Goal: Obtain resource: Download file/media

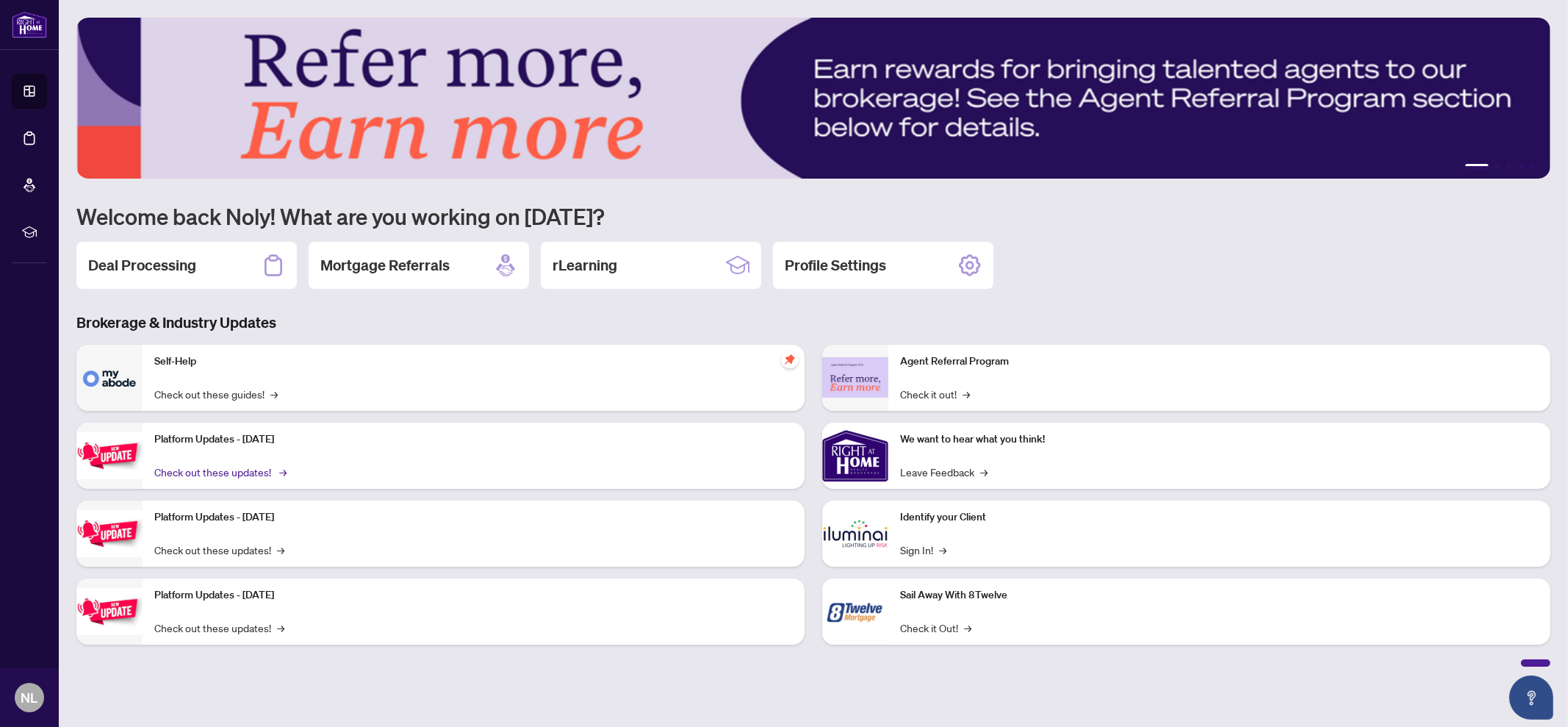
click at [202, 464] on link "Check out these updates! →" at bounding box center [219, 471] width 130 height 16
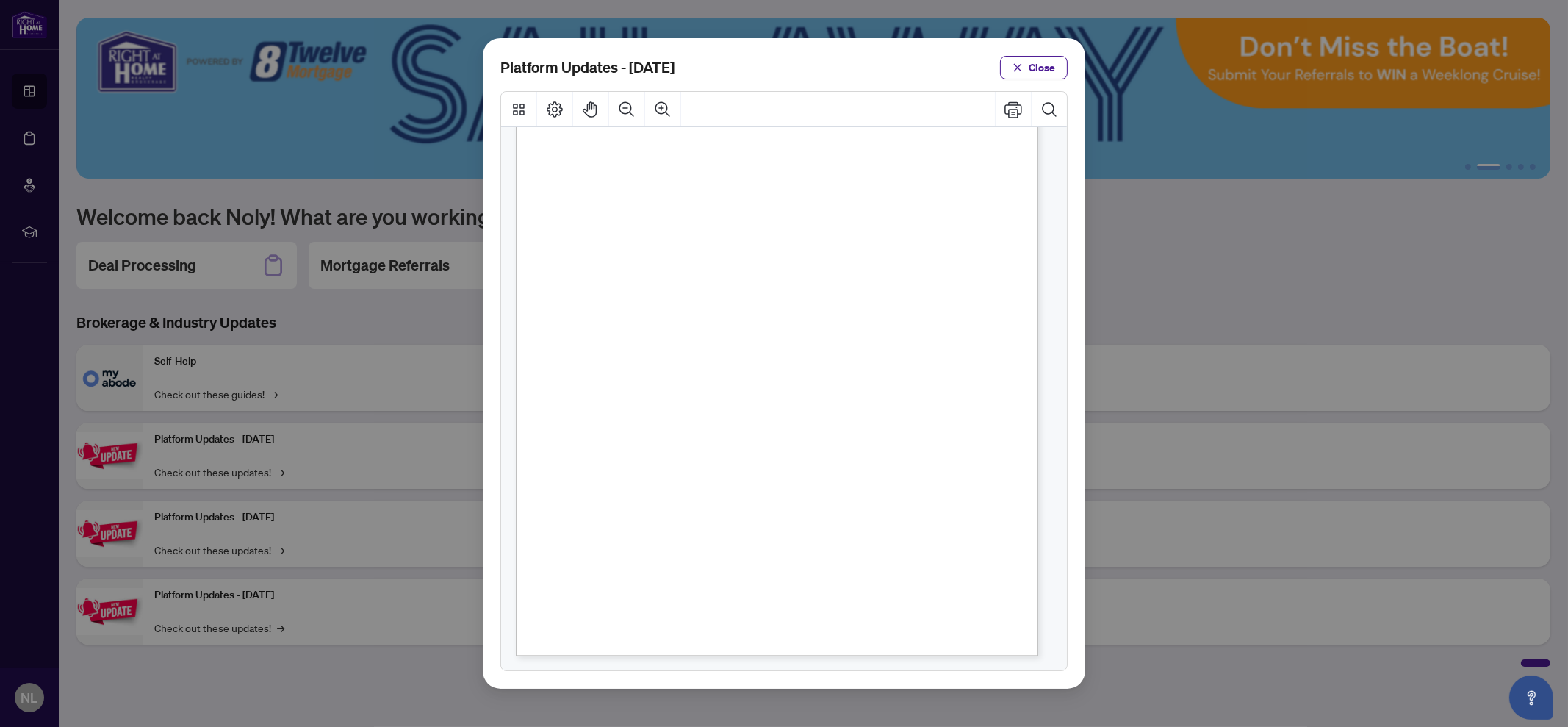
scroll to position [177, 0]
click at [1044, 60] on span "Close" at bounding box center [1042, 67] width 26 height 24
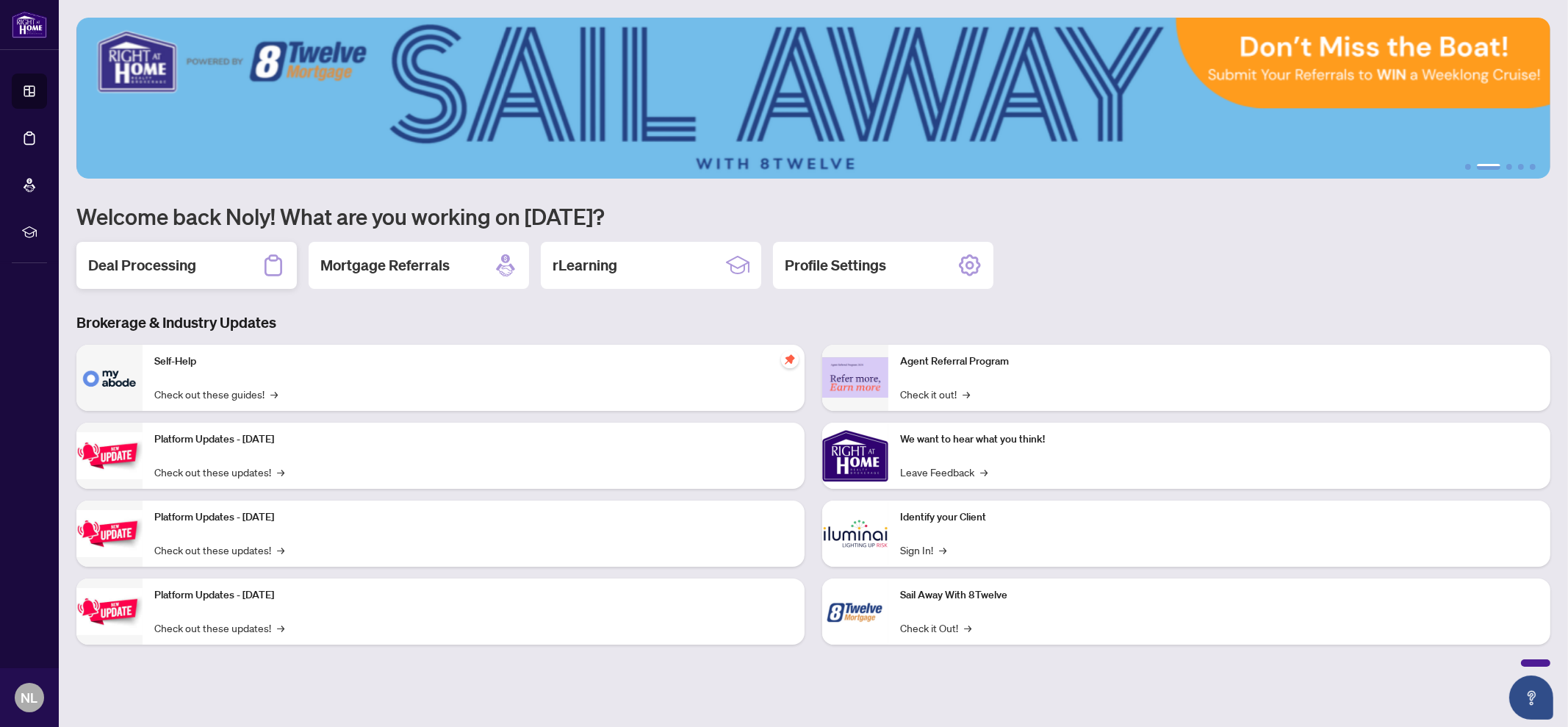
click at [173, 266] on h2 "Deal Processing" at bounding box center [142, 265] width 108 height 21
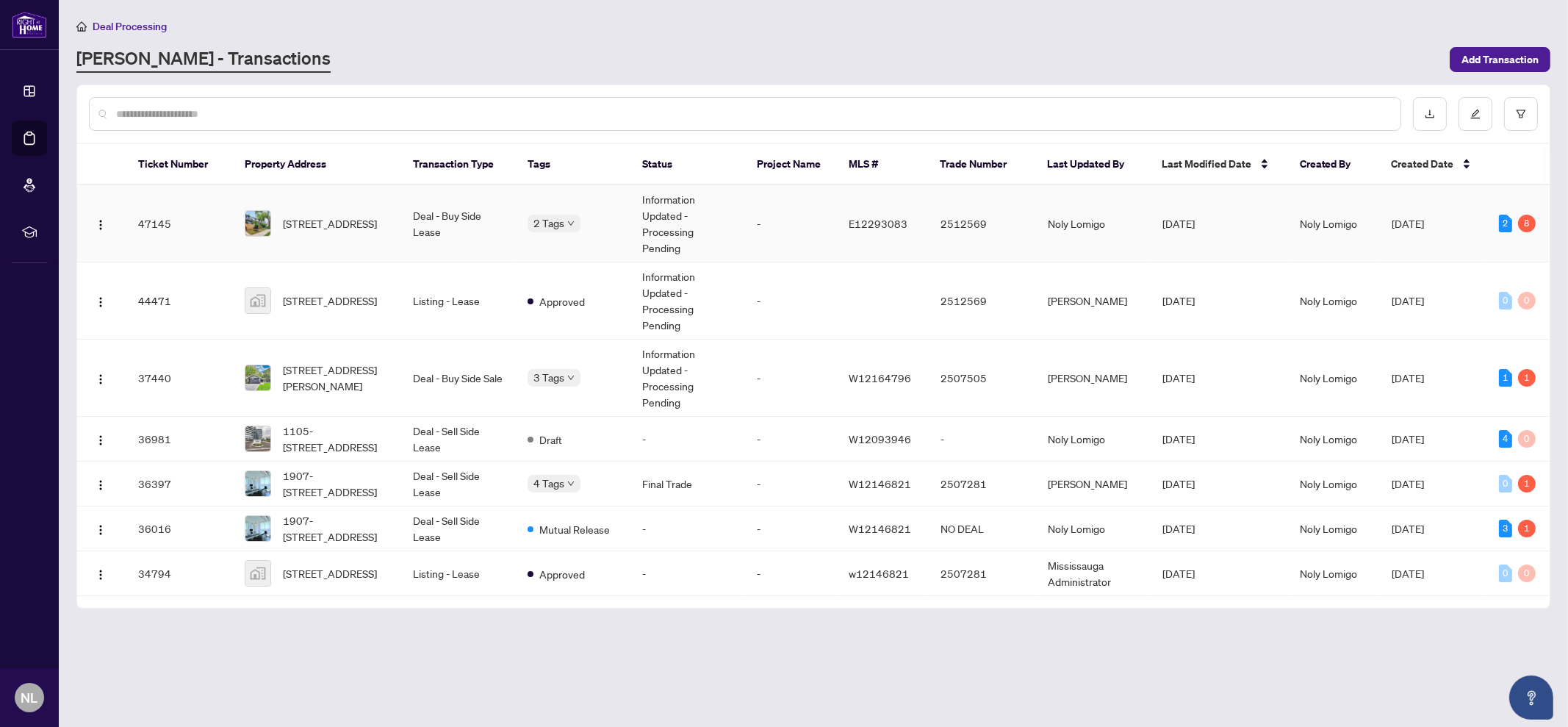
click at [1242, 228] on td "Aug/13/2025" at bounding box center [1219, 224] width 137 height 77
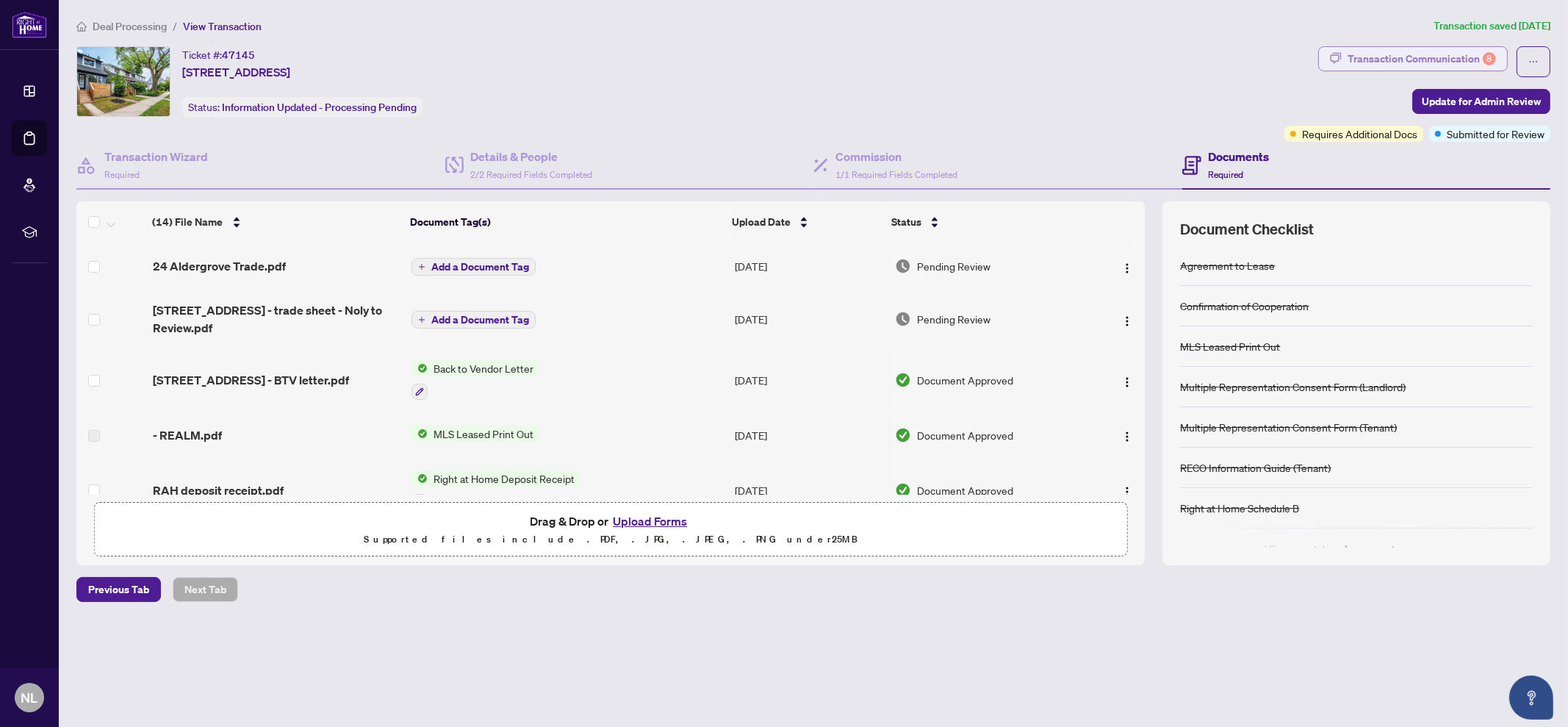
click at [1404, 66] on div "Transaction Communication 8" at bounding box center [1421, 58] width 149 height 24
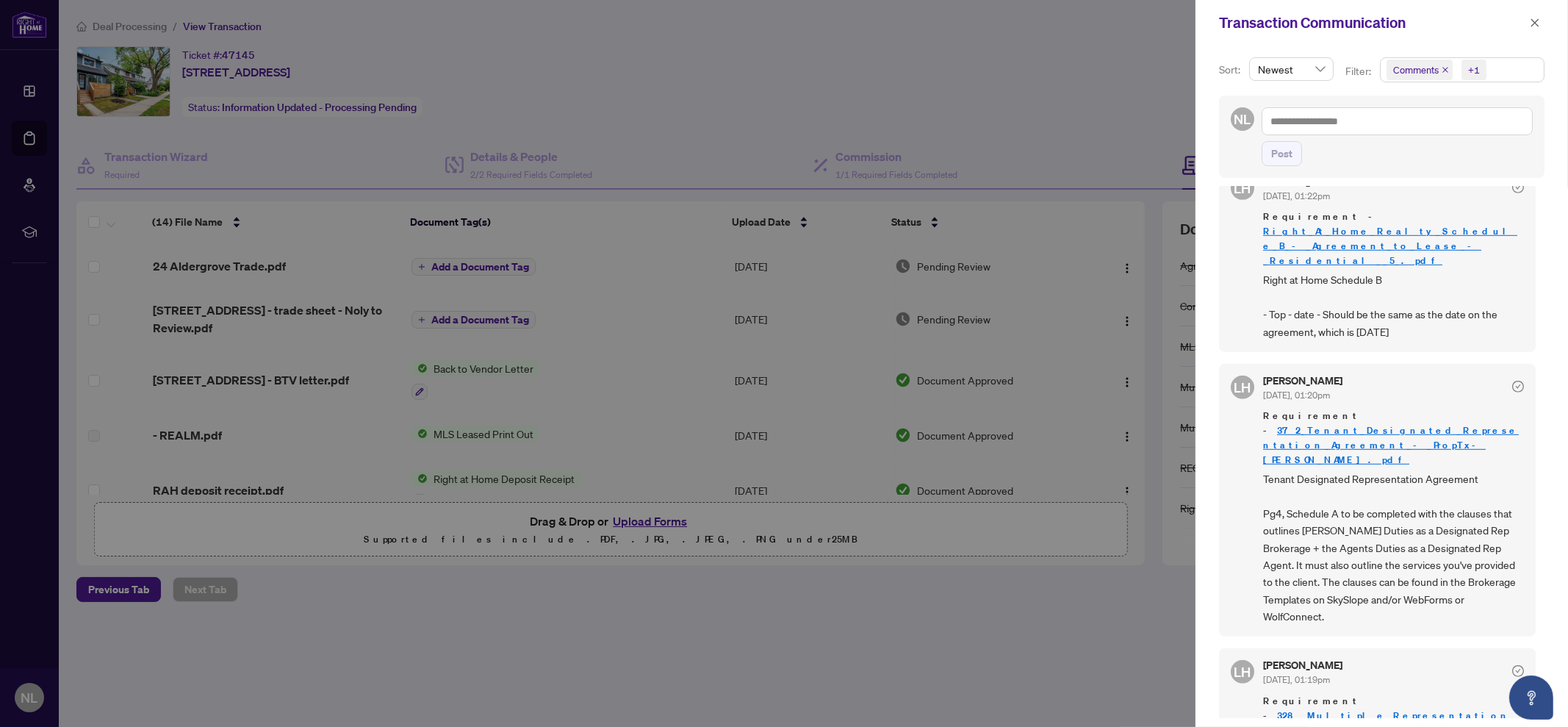
scroll to position [1683, 0]
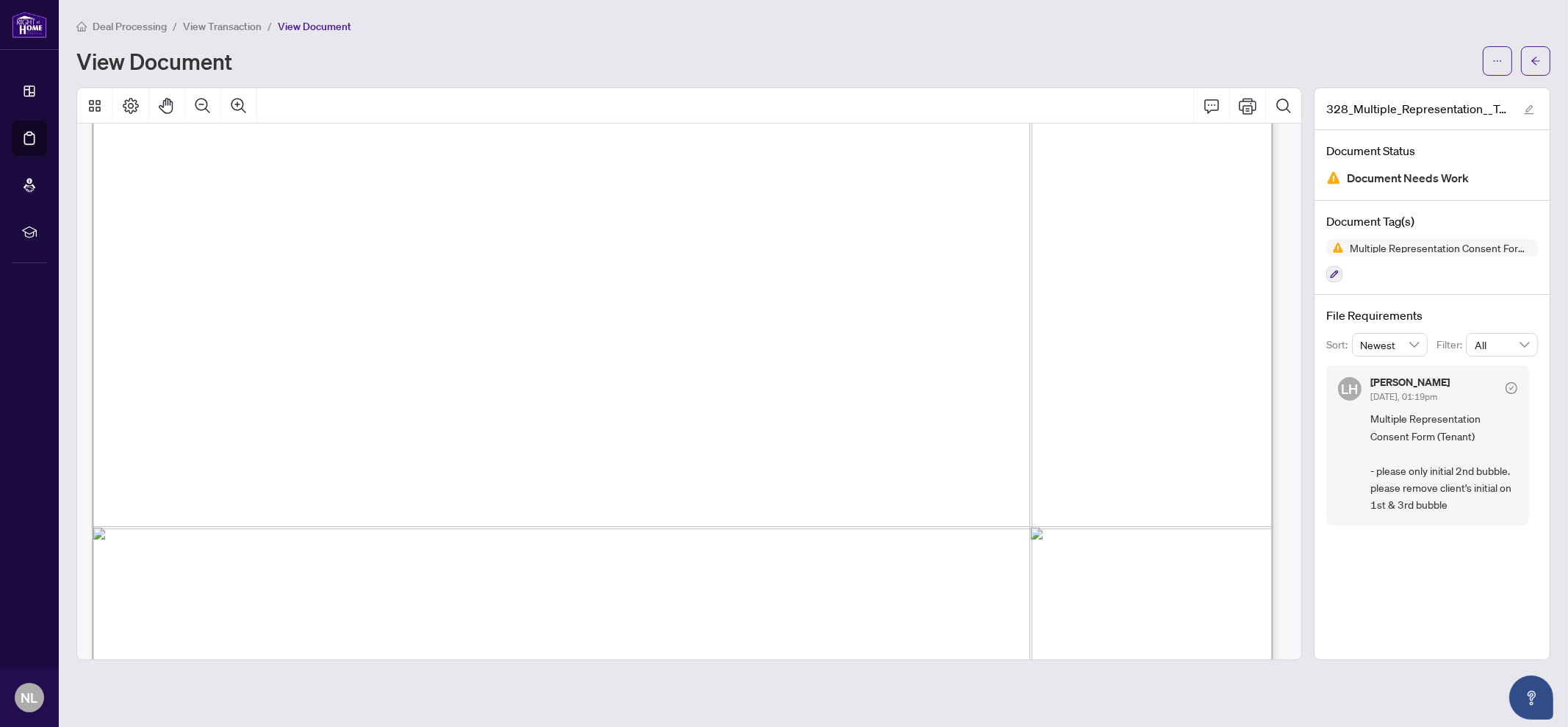
scroll to position [553, 0]
click at [1246, 103] on icon "Print" at bounding box center [1247, 105] width 18 height 18
click at [1541, 66] on button "button" at bounding box center [1535, 60] width 29 height 29
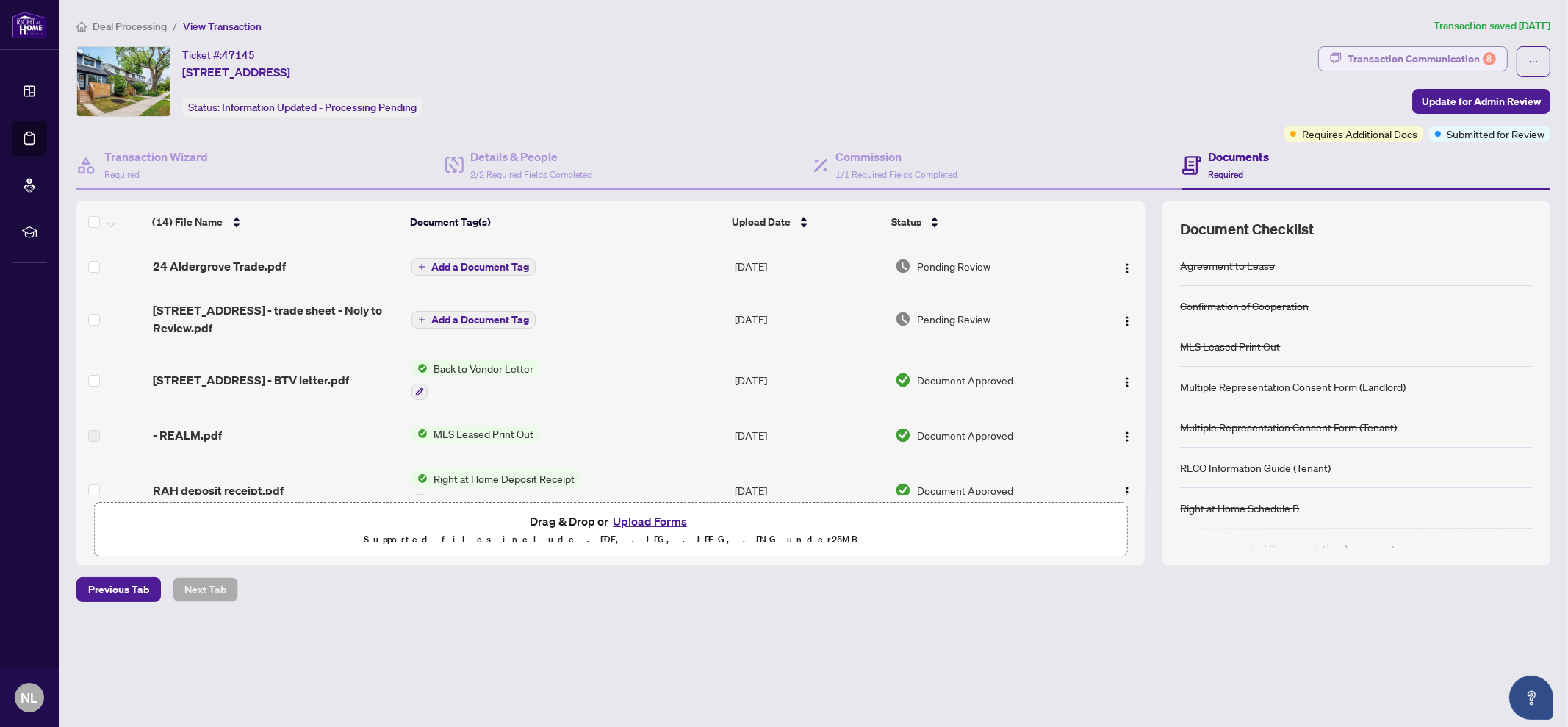
click at [1417, 49] on div "Transaction Communication 8" at bounding box center [1421, 58] width 149 height 24
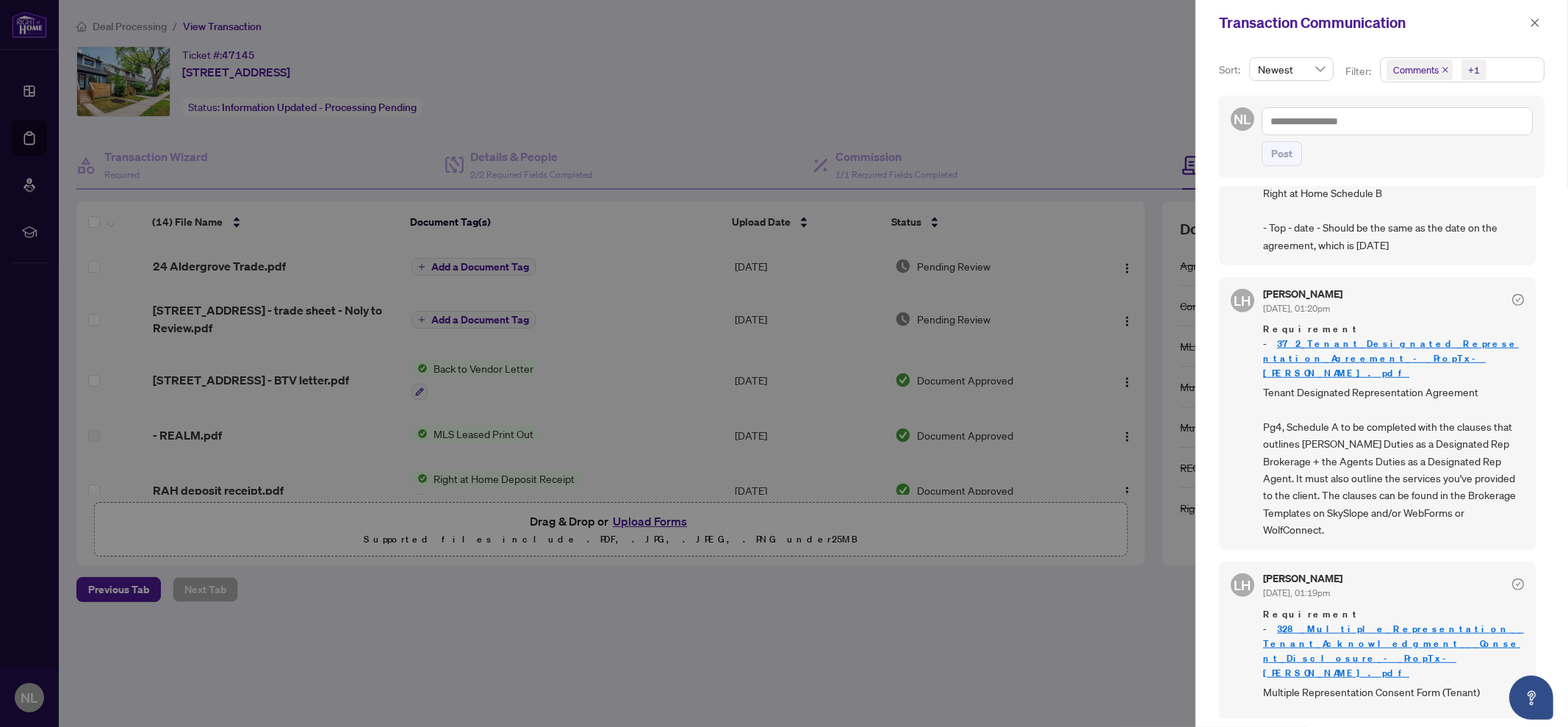
scroll to position [1778, 0]
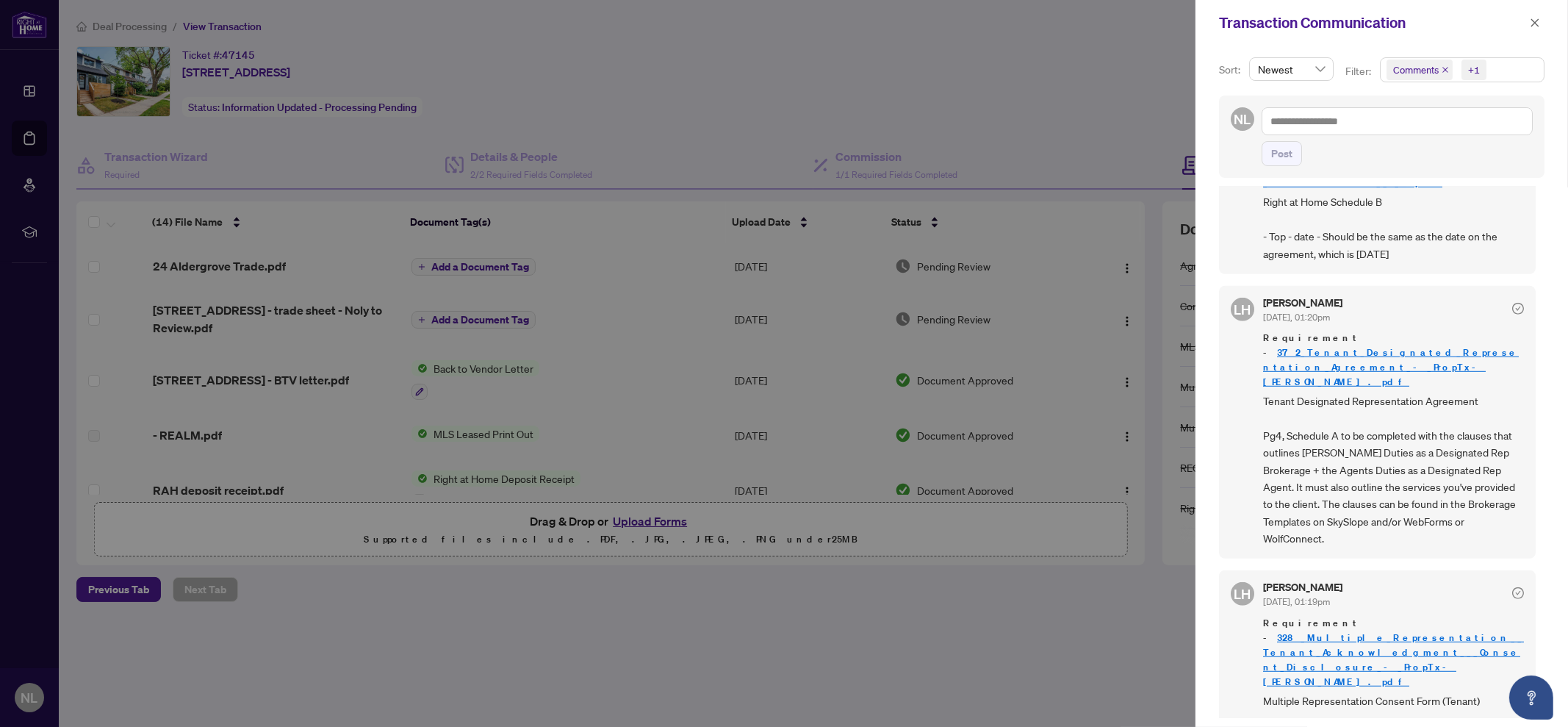
click at [1289, 346] on link "372_Tenant_Designated_Representation_Agreement_-_PropTx-OREA.pdf" at bounding box center [1391, 367] width 256 height 42
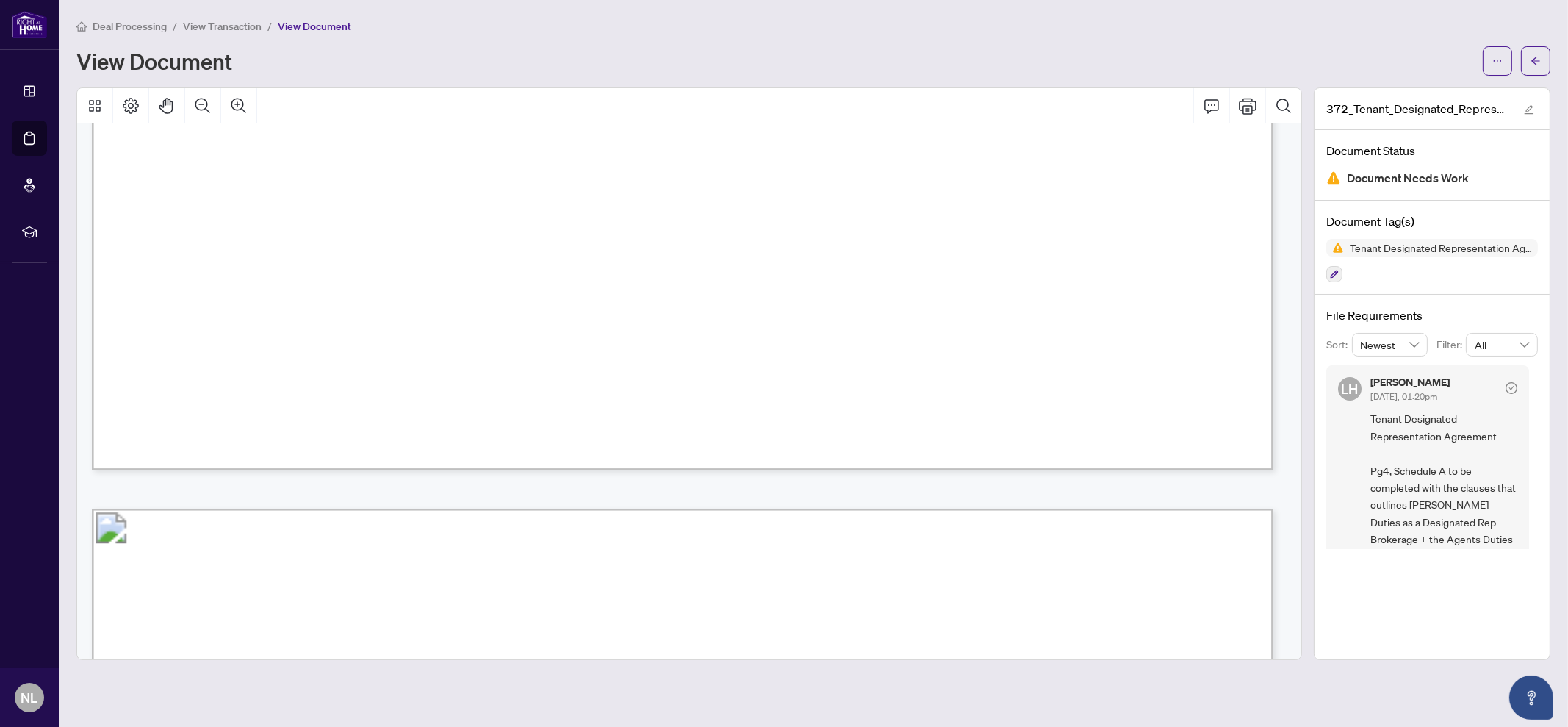
scroll to position [788, 0]
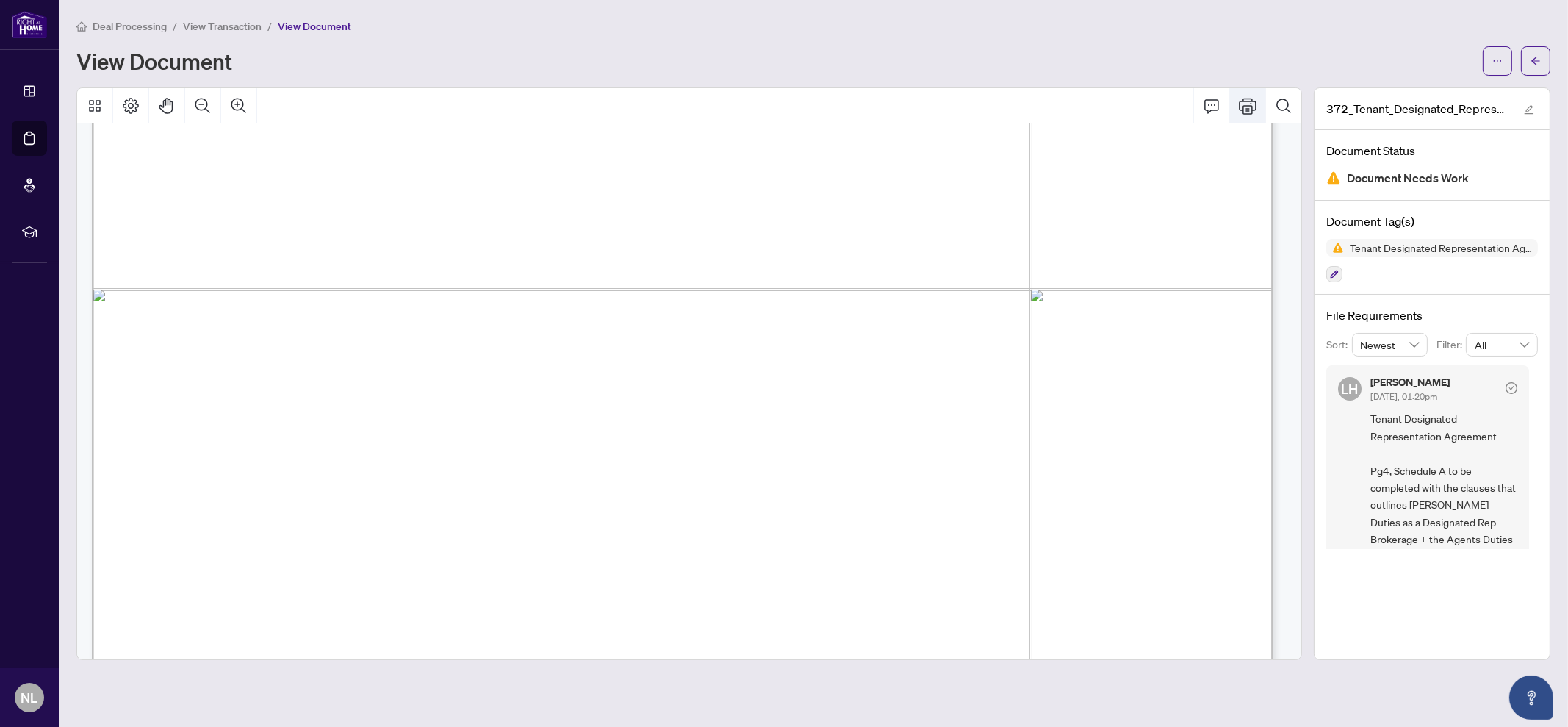
click at [1254, 112] on icon "Print" at bounding box center [1247, 105] width 18 height 18
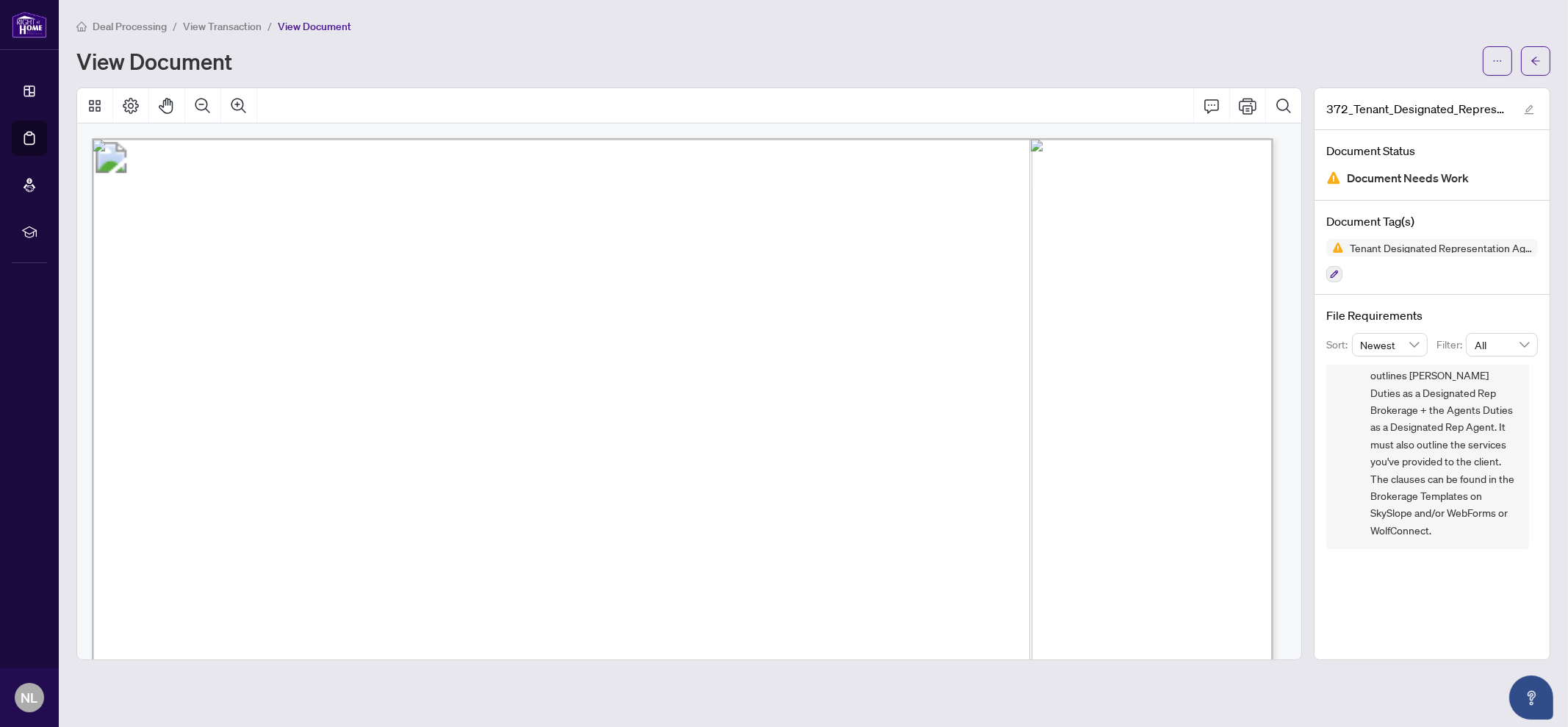
scroll to position [0, 0]
click at [1543, 67] on button "button" at bounding box center [1535, 60] width 29 height 29
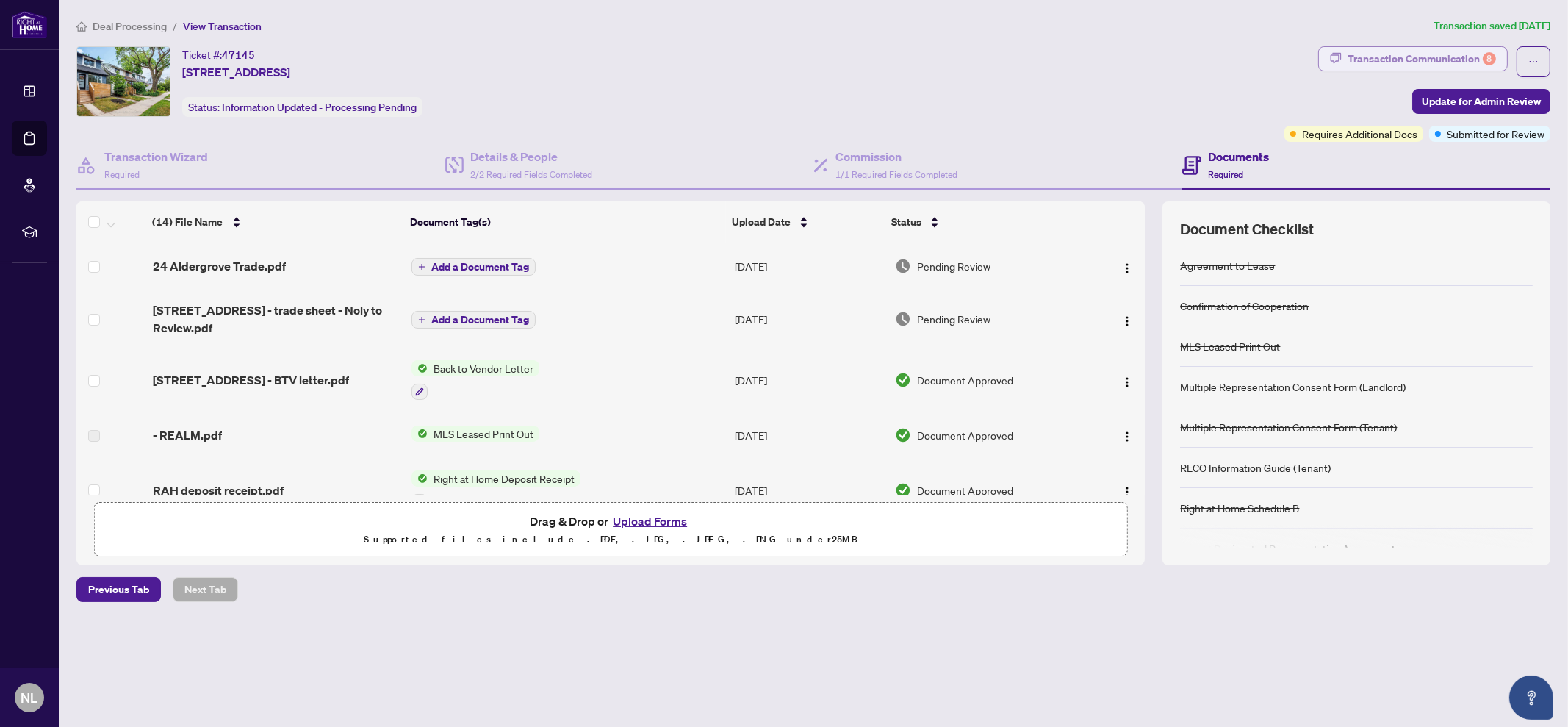
click at [1392, 55] on div "Transaction Communication 8" at bounding box center [1421, 58] width 149 height 24
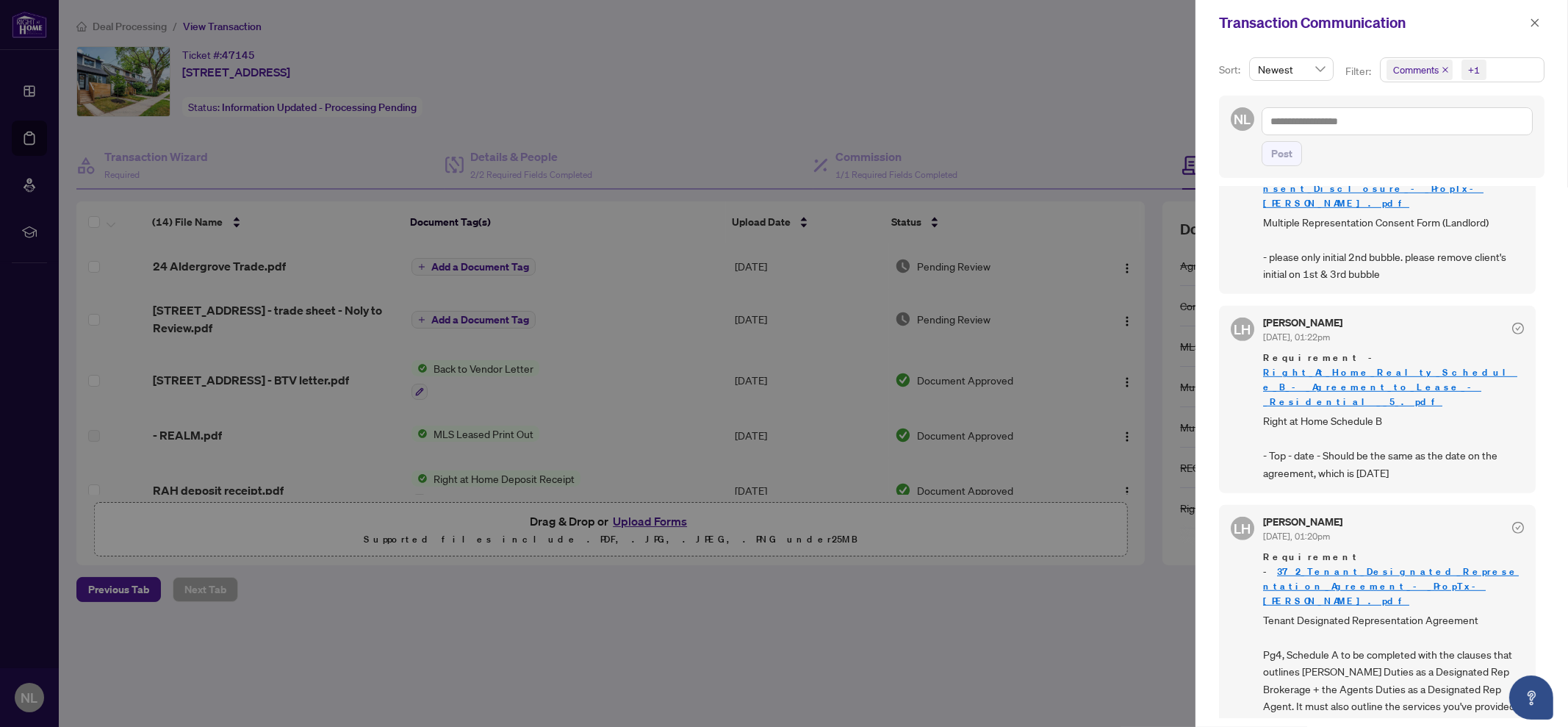
scroll to position [1557, 0]
click at [1340, 369] on link "Right_At_Home_Realty_Schedule_B_-_Agreement_to_Lease_-_Residential__5_.pdf" at bounding box center [1390, 389] width 254 height 42
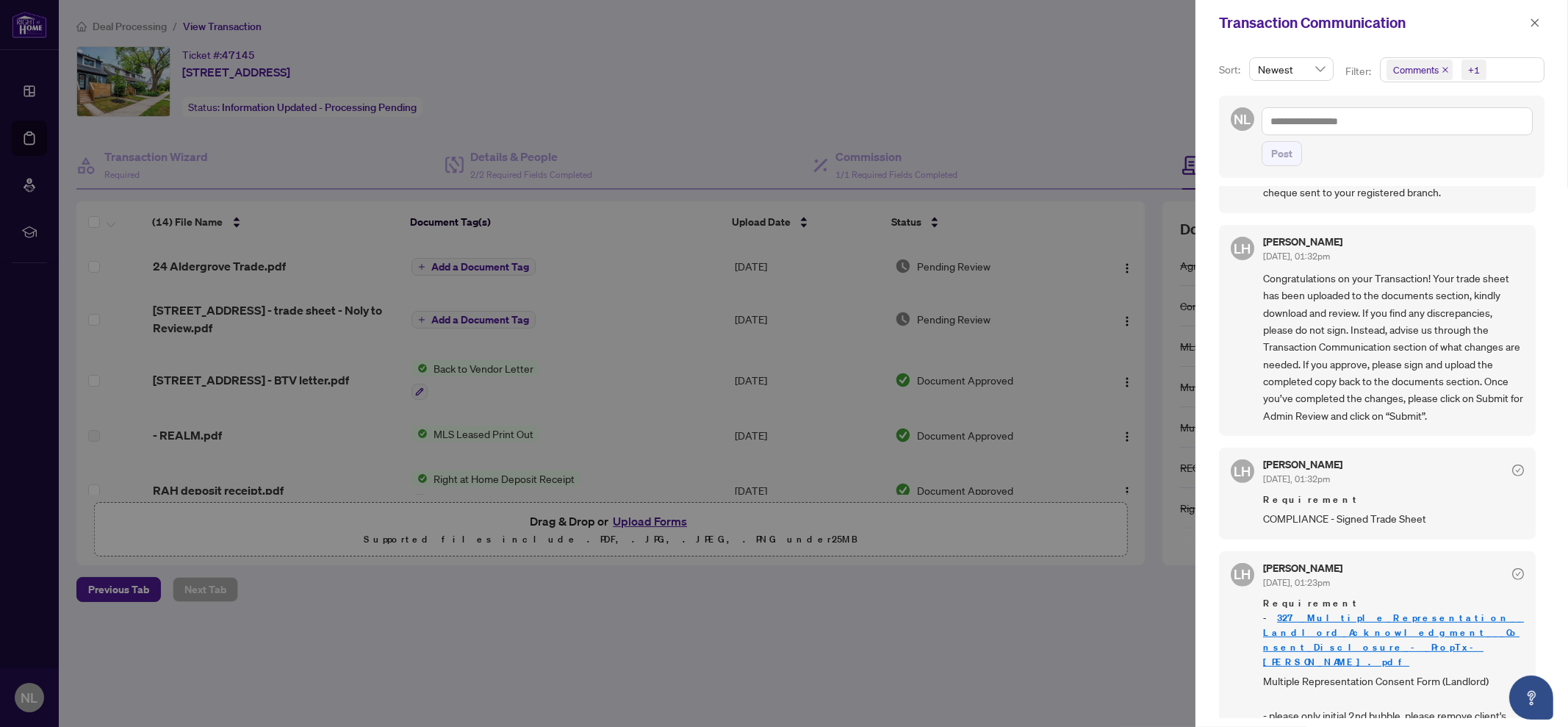
scroll to position [1102, 0]
click at [1357, 594] on span "Requirement - 327_Multiple_Representation__Landlord_Acknowledgment___Consent_Di…" at bounding box center [1393, 631] width 260 height 73
click at [1282, 609] on link "327_Multiple_Representation__Landlord_Acknowledgment___Consent_Disclosure_-_Pro…" at bounding box center [1393, 638] width 260 height 56
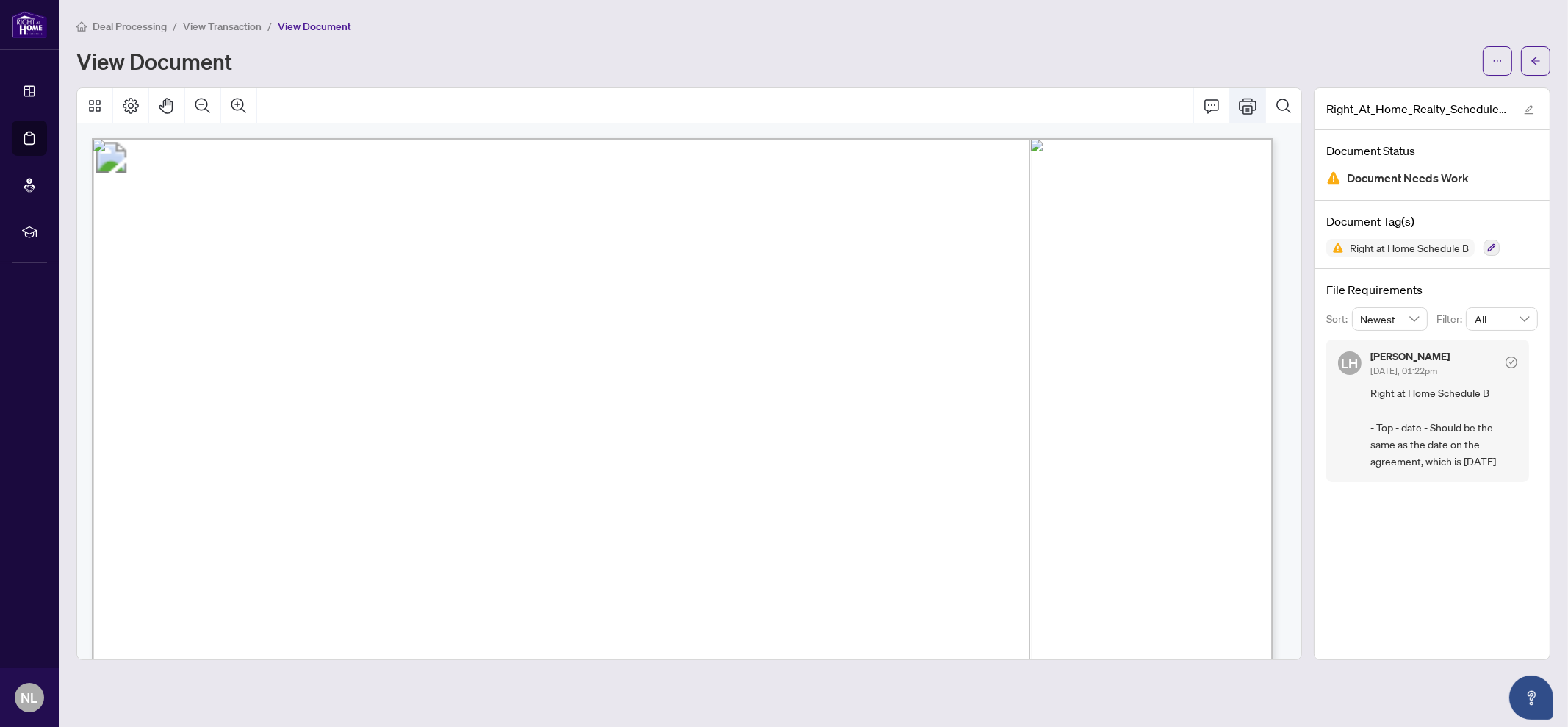
click at [1249, 109] on icon "Print" at bounding box center [1247, 105] width 18 height 16
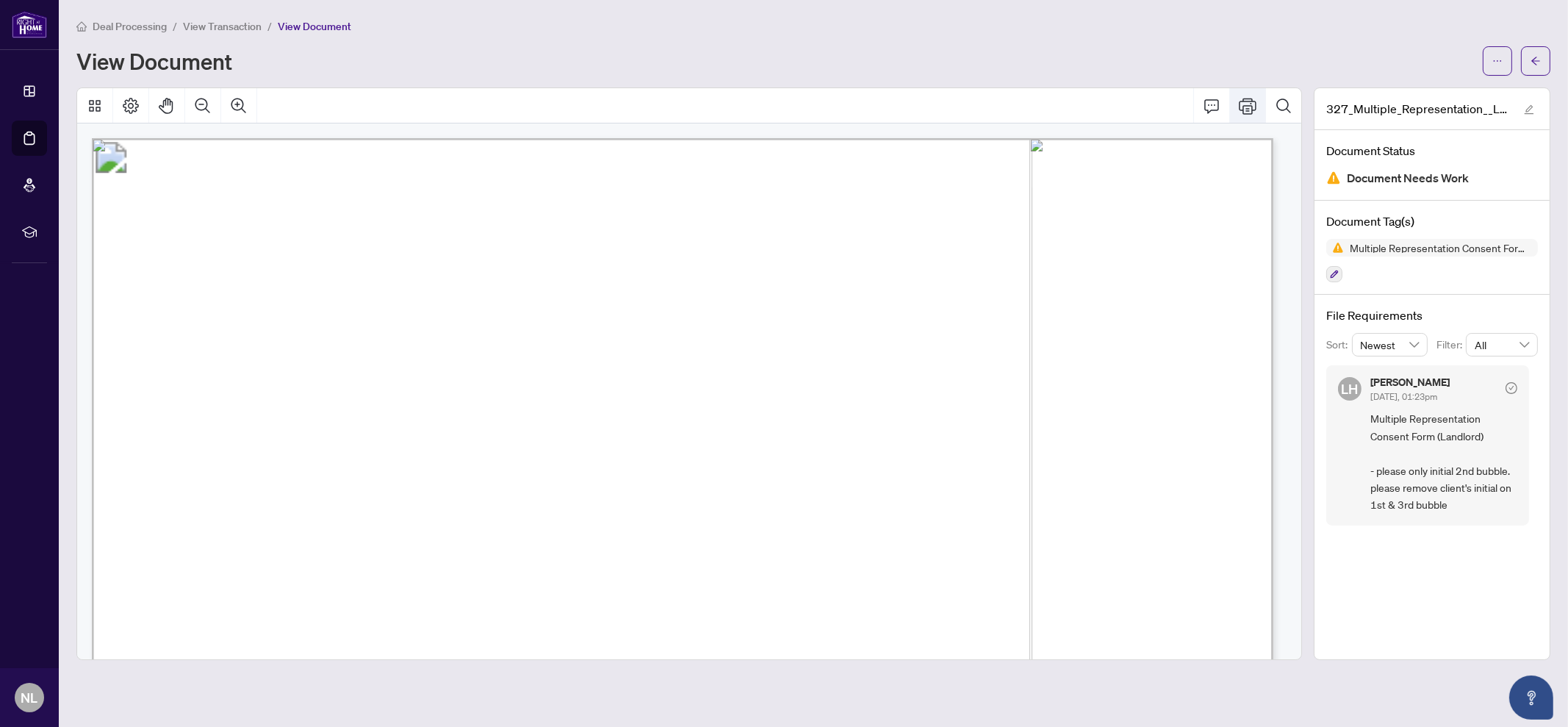
click at [1247, 105] on icon "Print" at bounding box center [1247, 105] width 18 height 18
click at [1526, 64] on button "button" at bounding box center [1535, 60] width 29 height 29
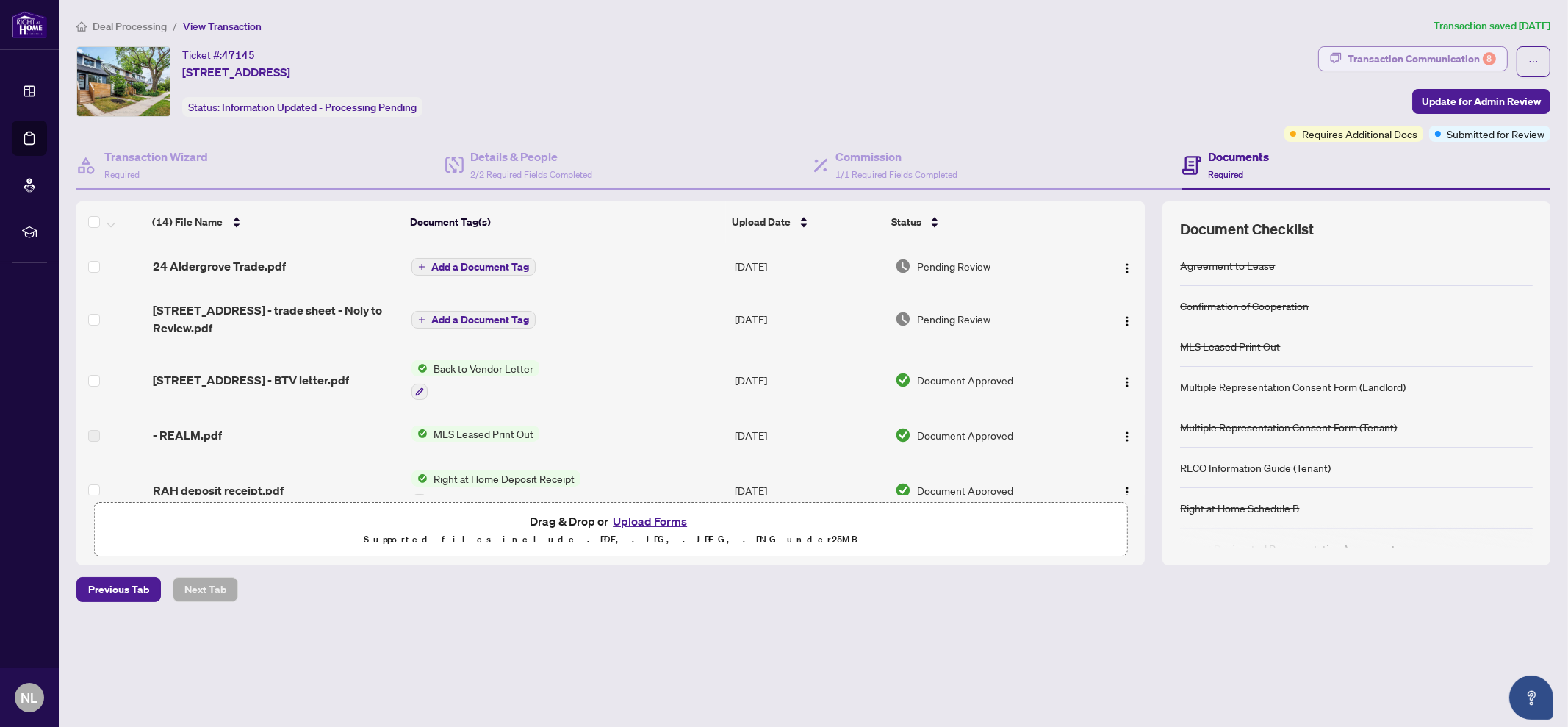
click at [1378, 55] on div "Transaction Communication 8" at bounding box center [1421, 58] width 149 height 24
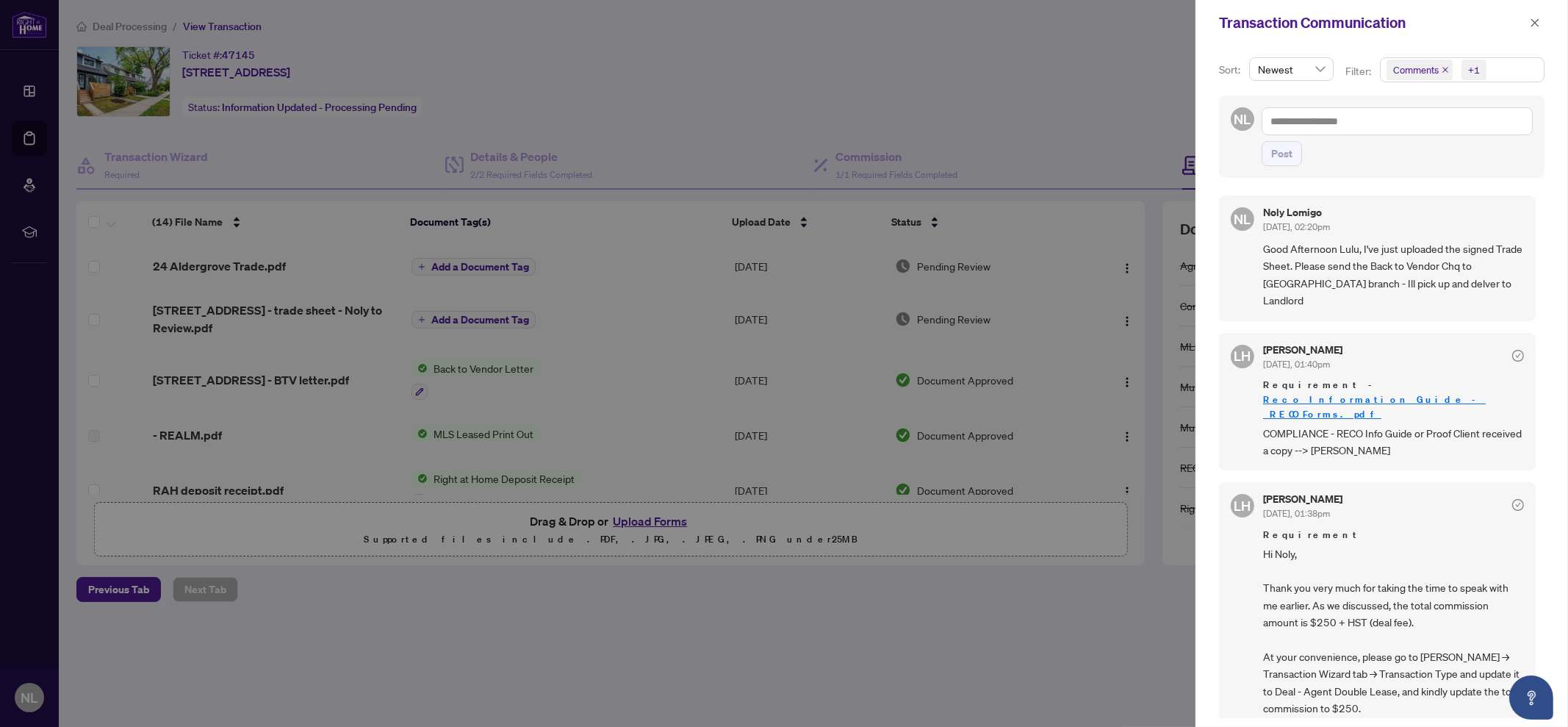
click at [1034, 655] on div at bounding box center [784, 363] width 1568 height 727
click at [976, 47] on div at bounding box center [784, 363] width 1568 height 727
click at [1393, 393] on link "Reco_Information_Guide_-_RECO_Forms.pdf" at bounding box center [1374, 406] width 223 height 27
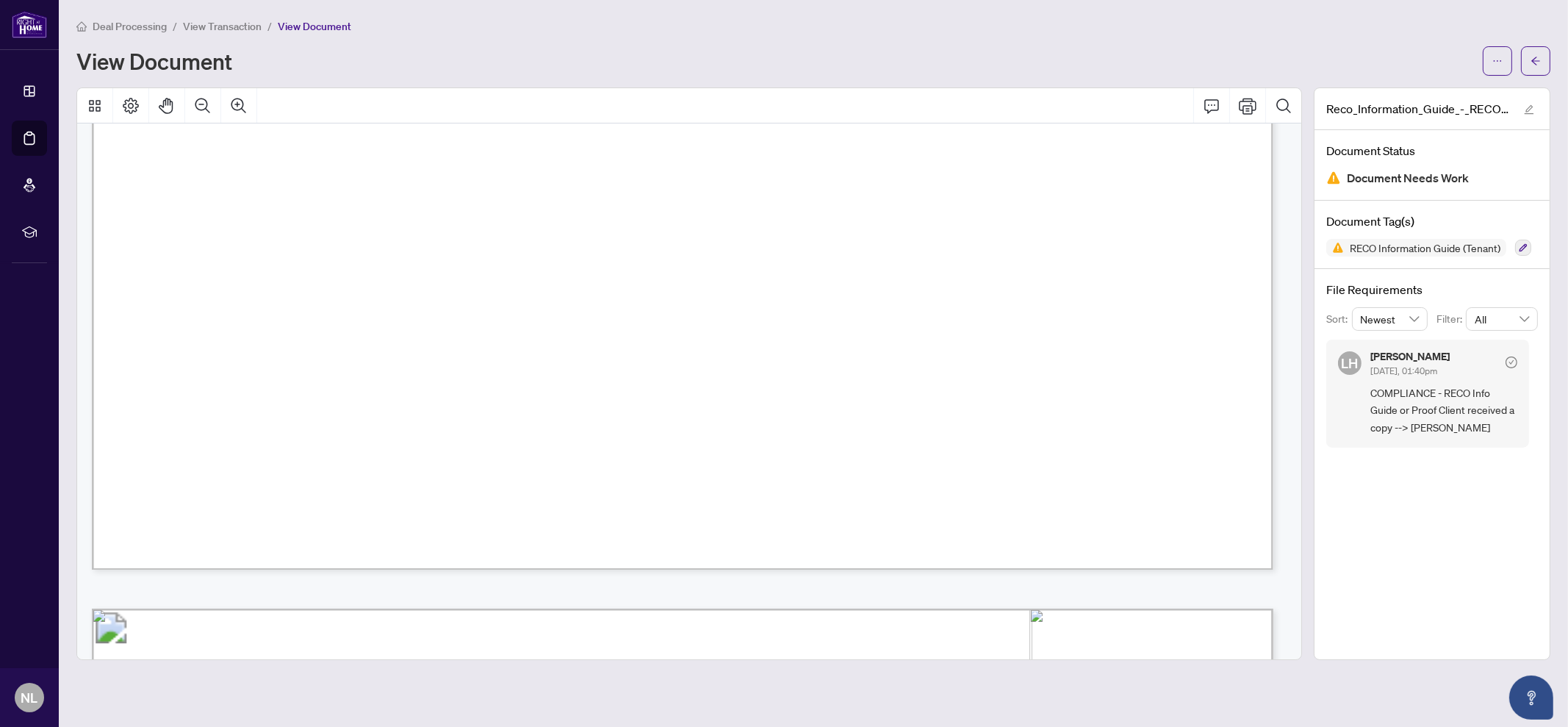
scroll to position [18299, 0]
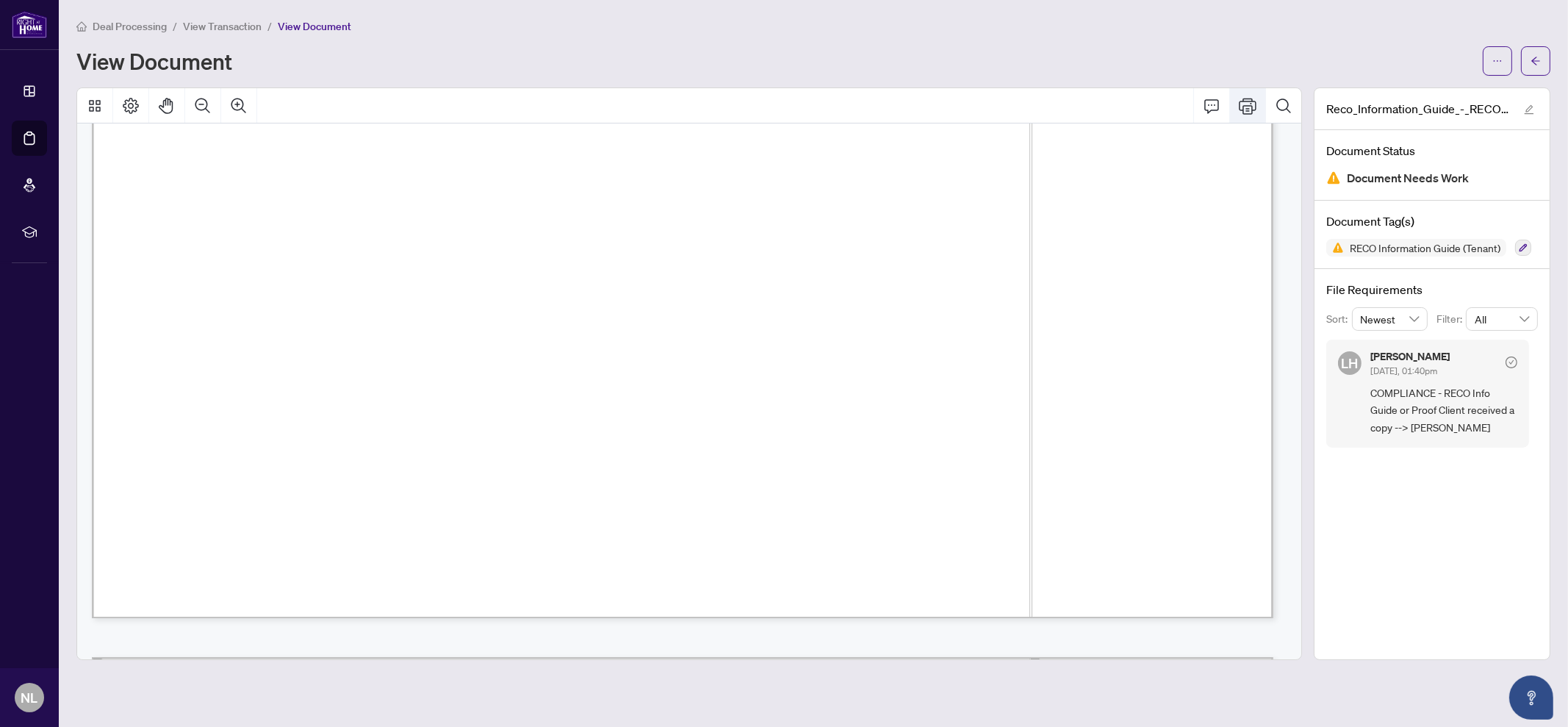
click at [1247, 116] on button "Print" at bounding box center [1247, 106] width 36 height 36
